Goal: Navigation & Orientation: Find specific page/section

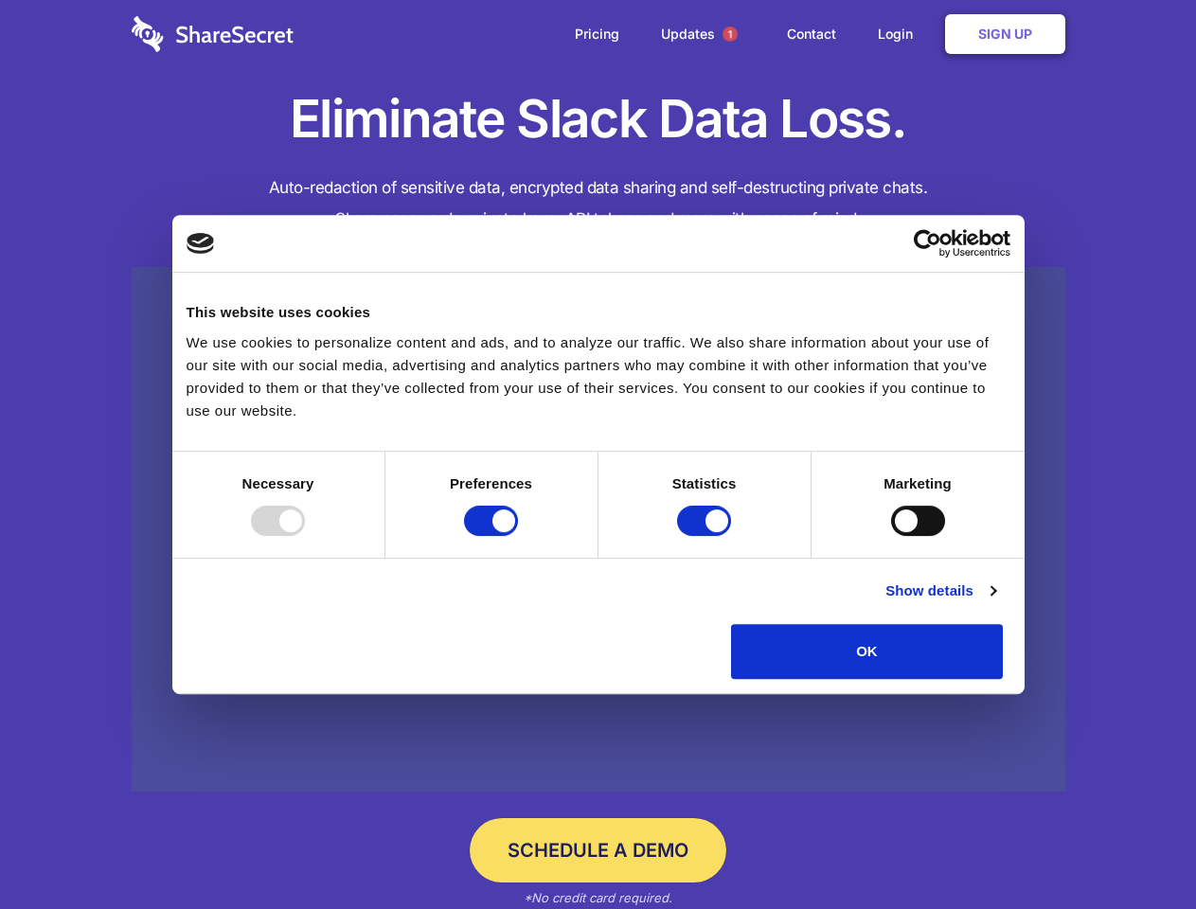
click at [305, 536] on div at bounding box center [278, 521] width 54 height 30
click at [518, 536] on input "Preferences" at bounding box center [491, 521] width 54 height 30
checkbox input "false"
click at [707, 536] on input "Statistics" at bounding box center [704, 521] width 54 height 30
checkbox input "false"
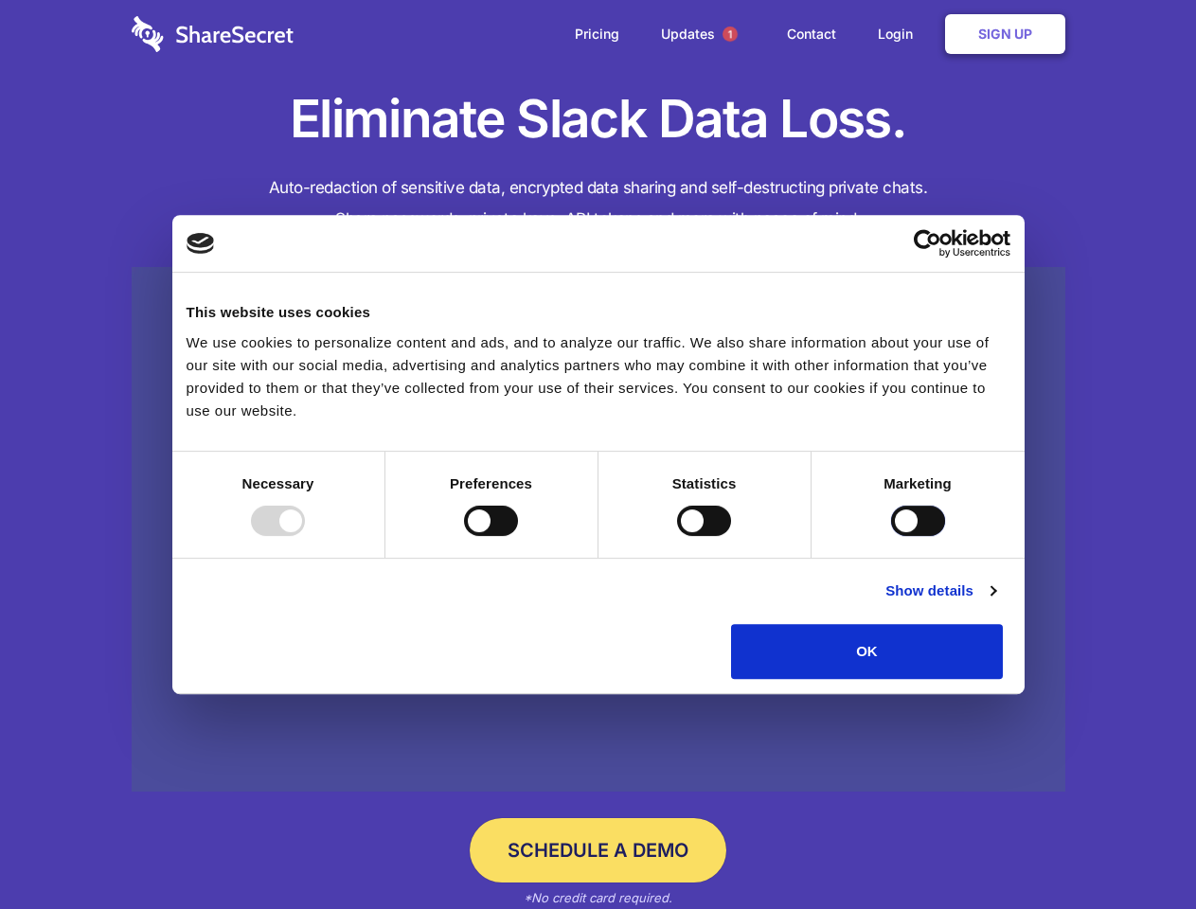
click at [891, 536] on input "Marketing" at bounding box center [918, 521] width 54 height 30
checkbox input "true"
click at [996, 602] on link "Show details" at bounding box center [941, 591] width 110 height 23
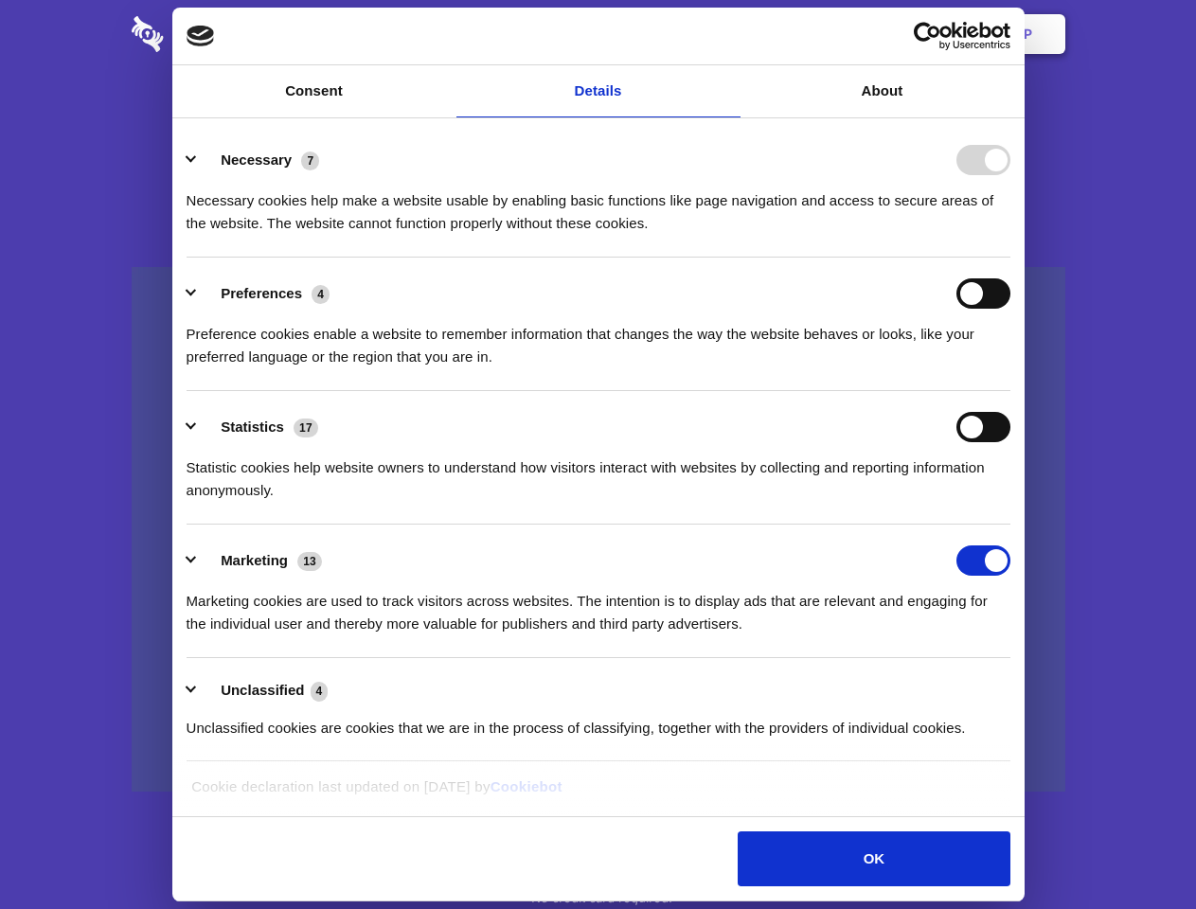
click at [1011, 258] on li "Necessary 7 Necessary cookies help make a website usable by enabling basic func…" at bounding box center [599, 191] width 824 height 134
click at [729, 34] on span "1" at bounding box center [730, 34] width 15 height 15
